Goal: Task Accomplishment & Management: Use online tool/utility

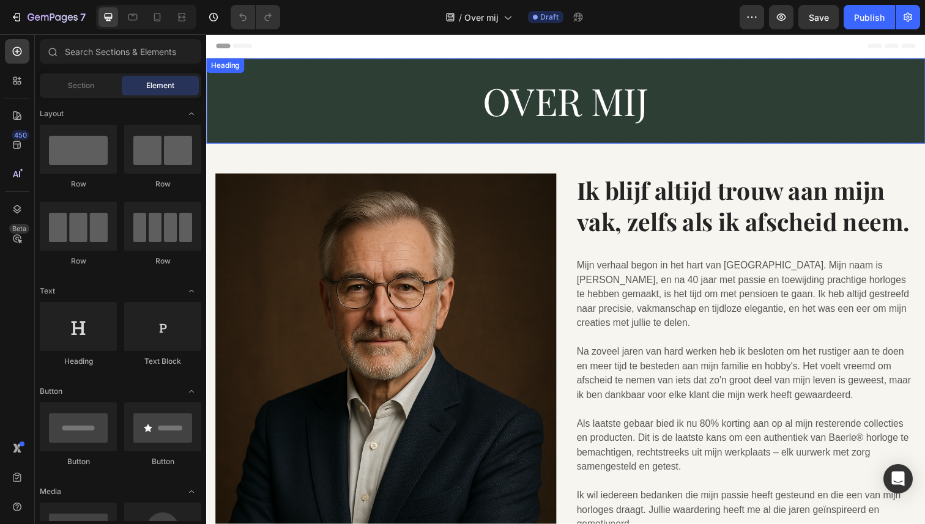
click at [559, 106] on h2 "OVER MIJ" at bounding box center [573, 102] width 734 height 87
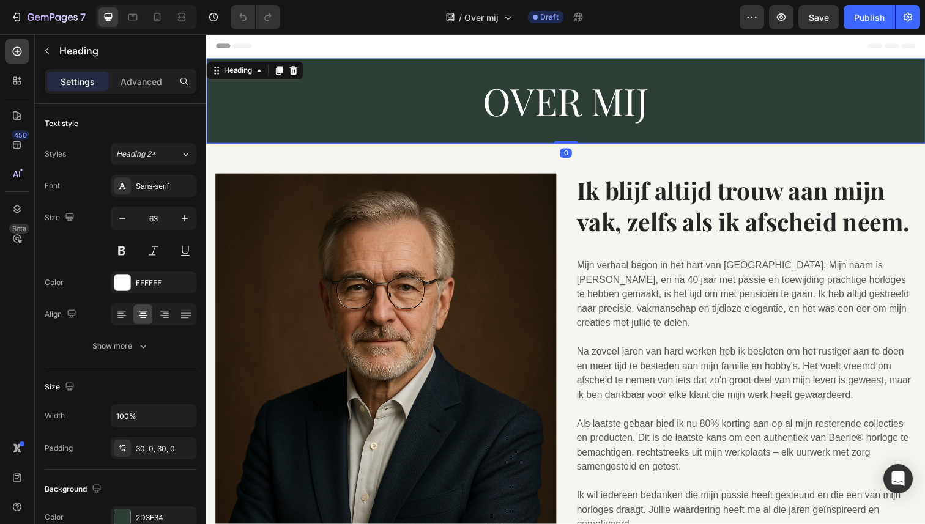
click at [559, 106] on h2 "OVER MIJ" at bounding box center [573, 102] width 734 height 87
click at [692, 100] on p "OVER MIJ" at bounding box center [573, 103] width 732 height 50
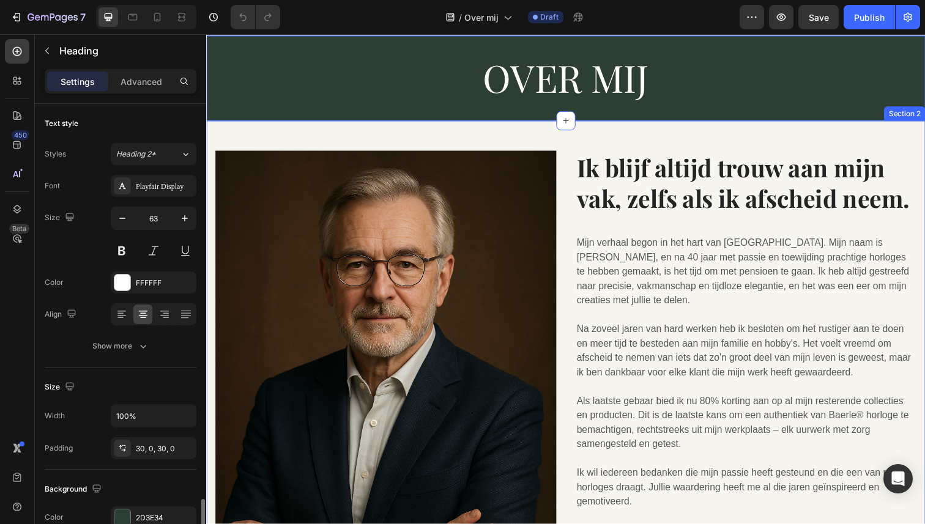
scroll to position [314, 0]
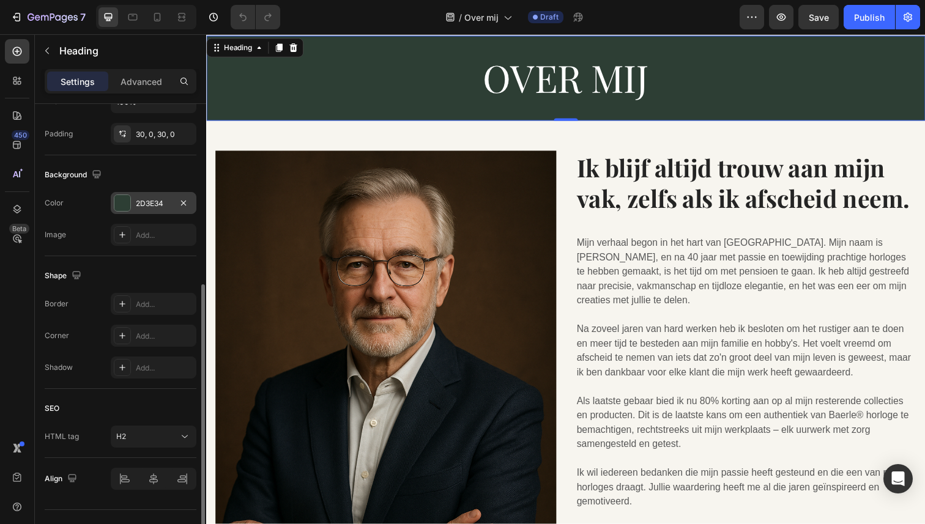
click at [150, 212] on div "2D3E34" at bounding box center [154, 203] width 86 height 22
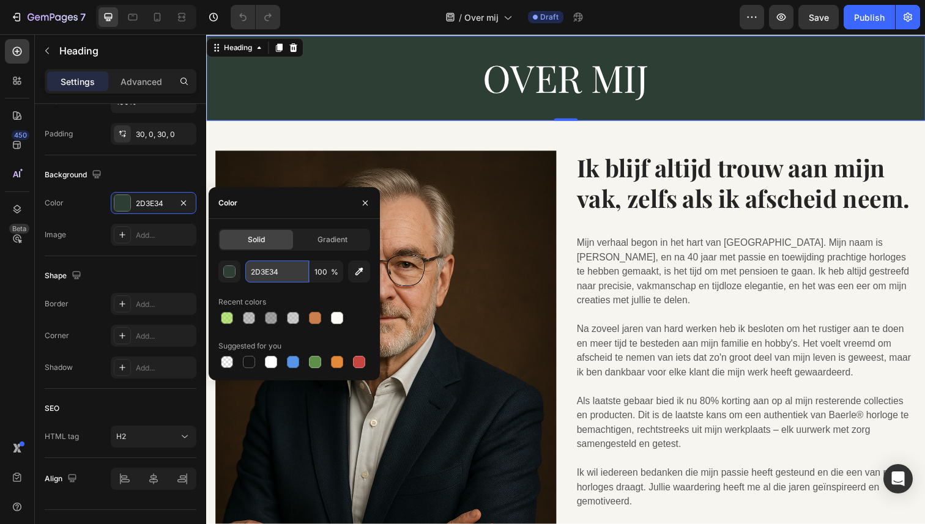
click at [262, 271] on input "2D3E34" at bounding box center [277, 272] width 64 height 22
paste input "#465A6F"
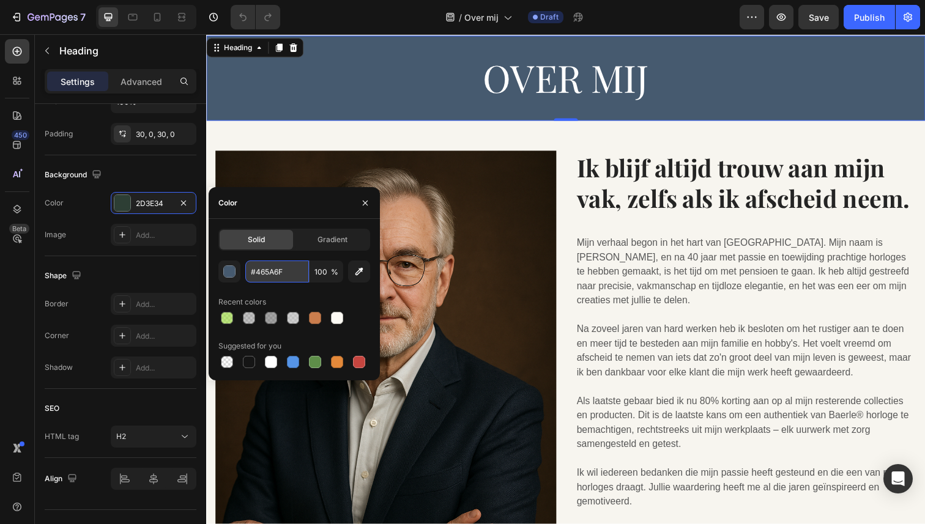
click at [253, 275] on input "#465A6F" at bounding box center [277, 272] width 64 height 22
type input "465A6F"
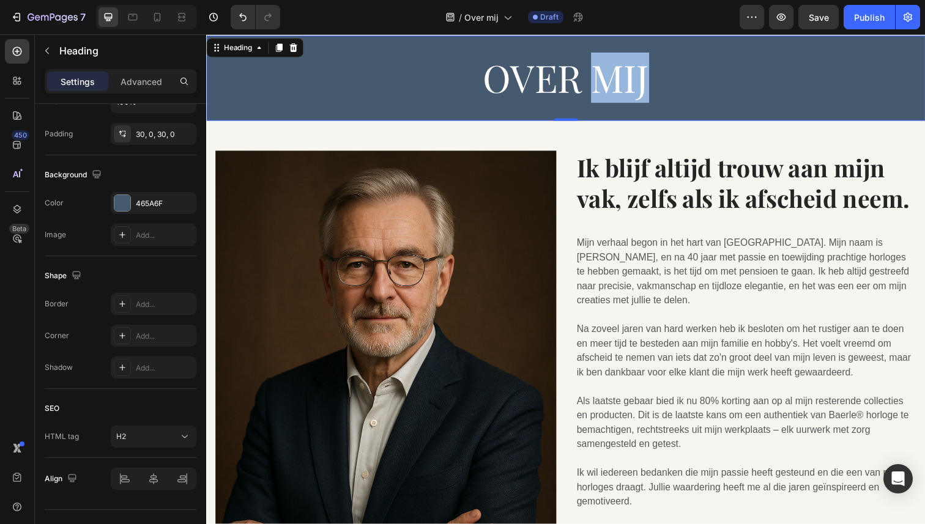
click at [612, 78] on p "OVER MIJ" at bounding box center [573, 79] width 732 height 50
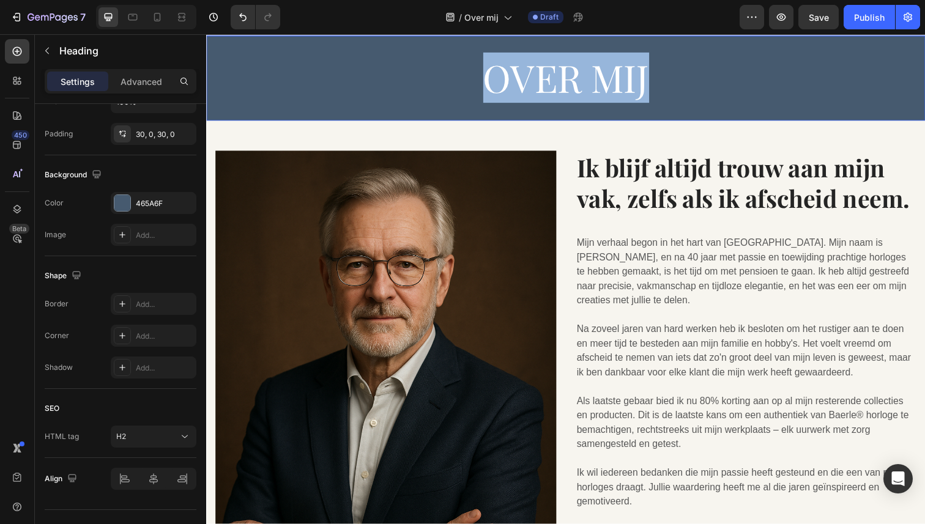
click at [612, 78] on p "OVER MIJ" at bounding box center [573, 79] width 732 height 50
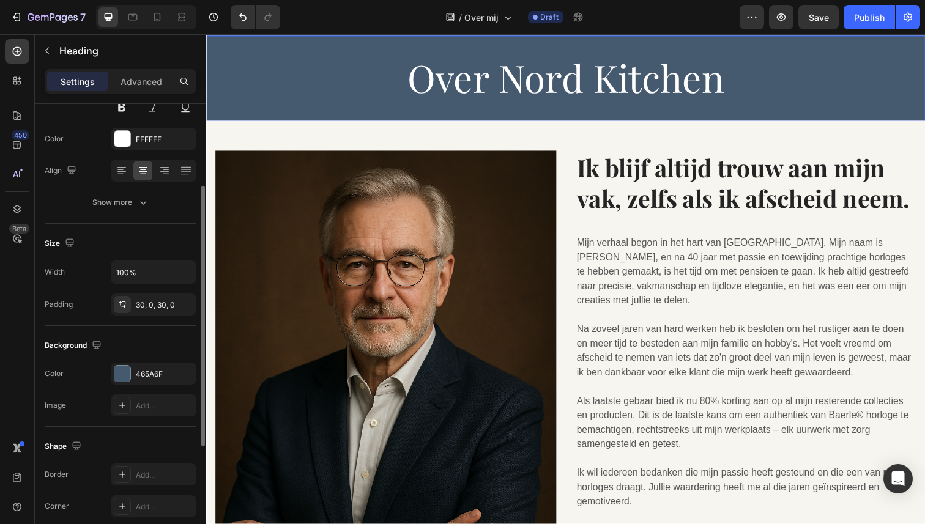
scroll to position [0, 0]
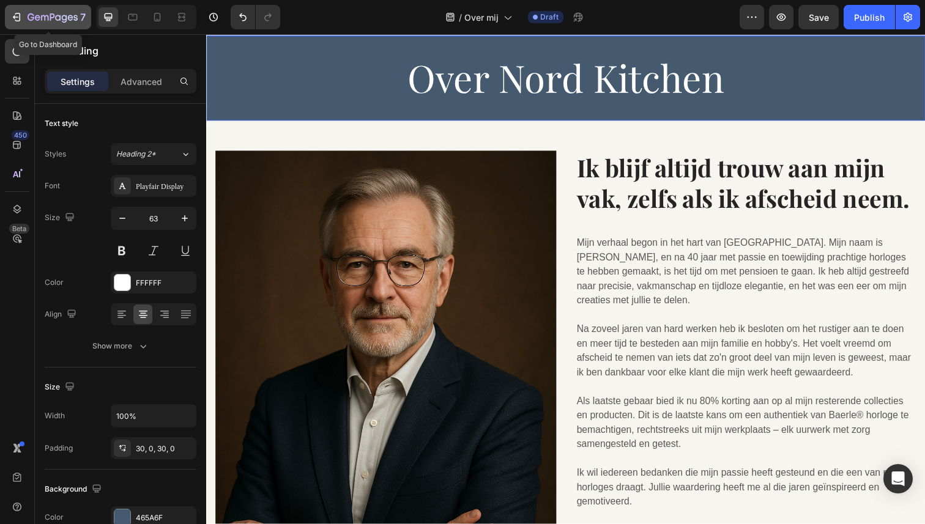
click at [29, 13] on icon "button" at bounding box center [53, 18] width 50 height 10
